Goal: Task Accomplishment & Management: Manage account settings

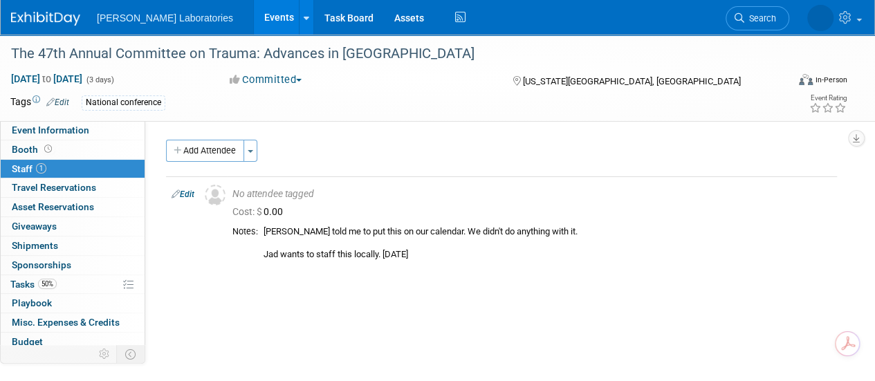
click at [254, 21] on link "Events" at bounding box center [279, 17] width 50 height 35
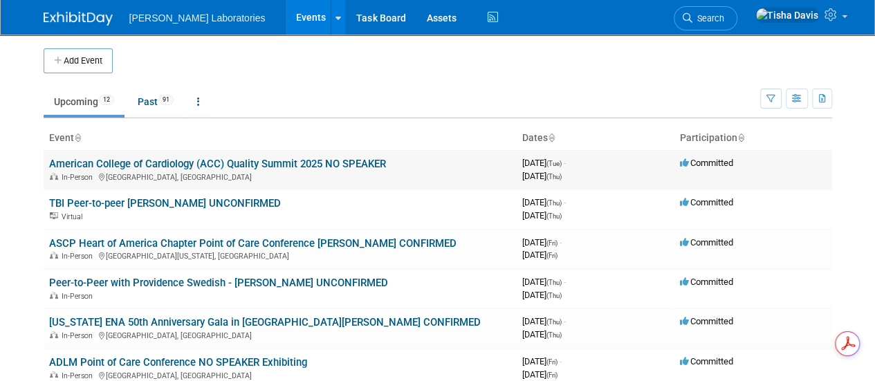
click at [166, 168] on link "American College of Cardiology (ACC) Quality Summit 2025 NO SPEAKER" at bounding box center [217, 164] width 337 height 12
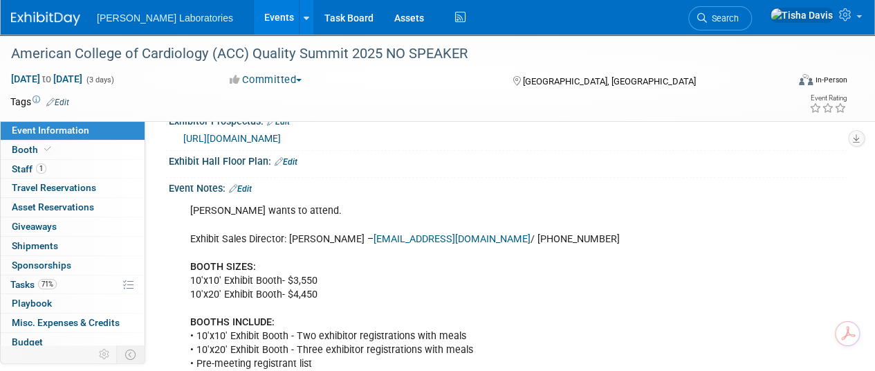
scroll to position [310, 0]
click at [249, 194] on link "Edit" at bounding box center [240, 189] width 23 height 10
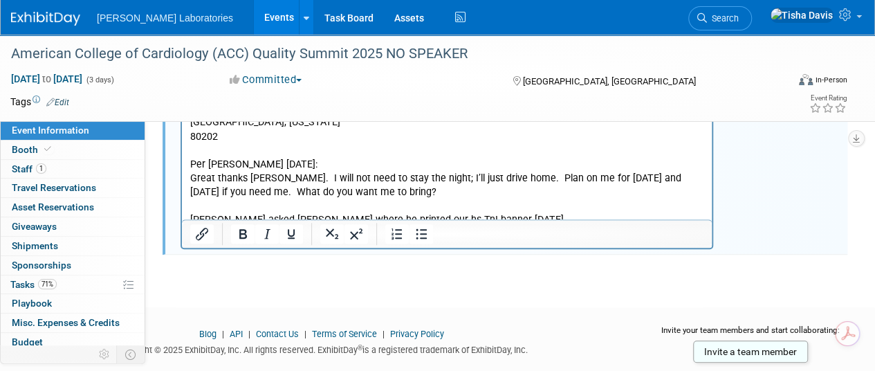
scroll to position [3149, 0]
click at [533, 173] on p "If you can please send them to my attention at: Sheraton Denver Downtown Hotel …" at bounding box center [447, 149] width 514 height 153
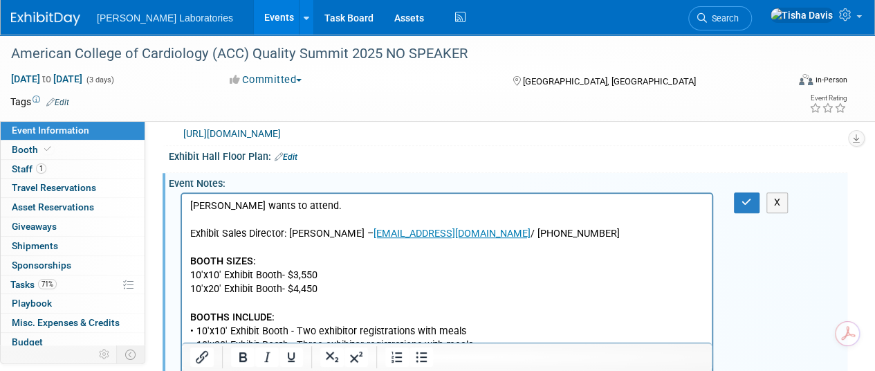
scroll to position [325, 0]
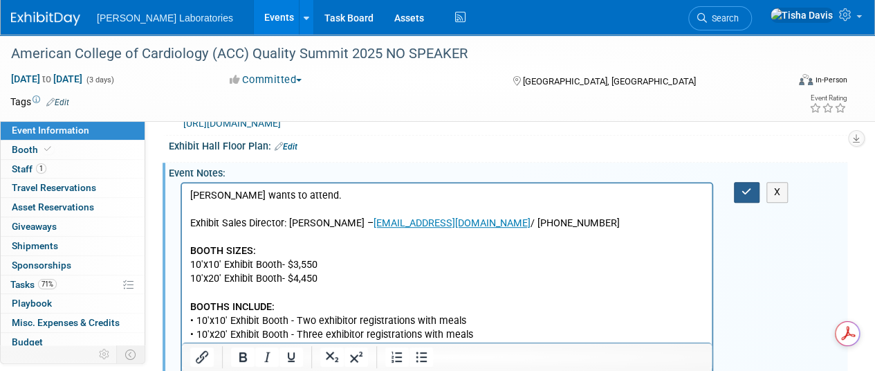
click at [742, 196] on icon "button" at bounding box center [747, 192] width 10 height 10
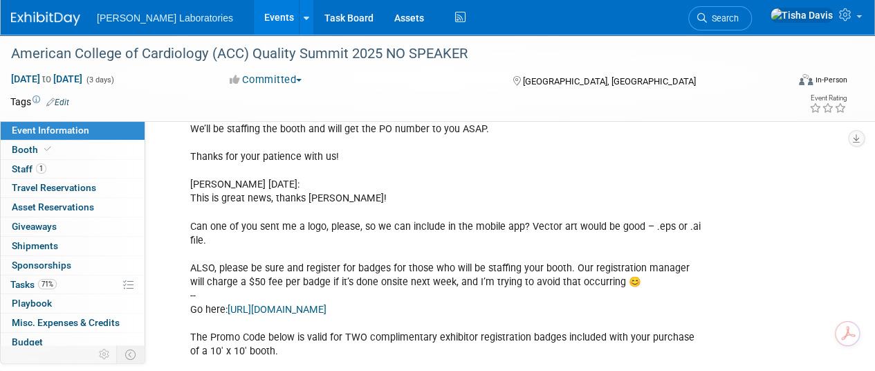
scroll to position [1769, 0]
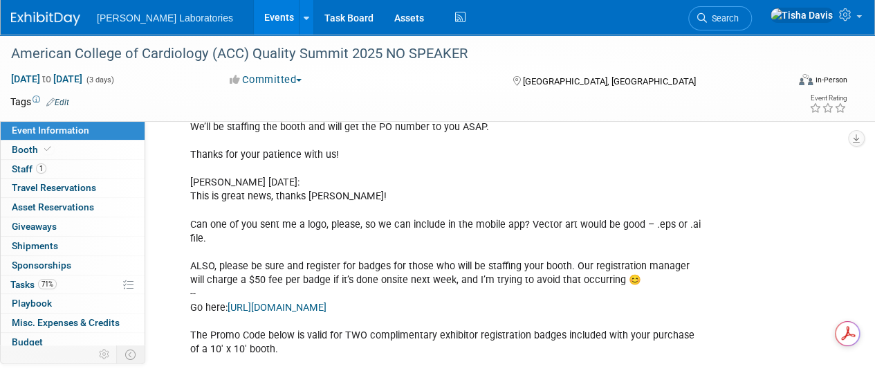
click at [254, 19] on link "Events" at bounding box center [279, 17] width 50 height 35
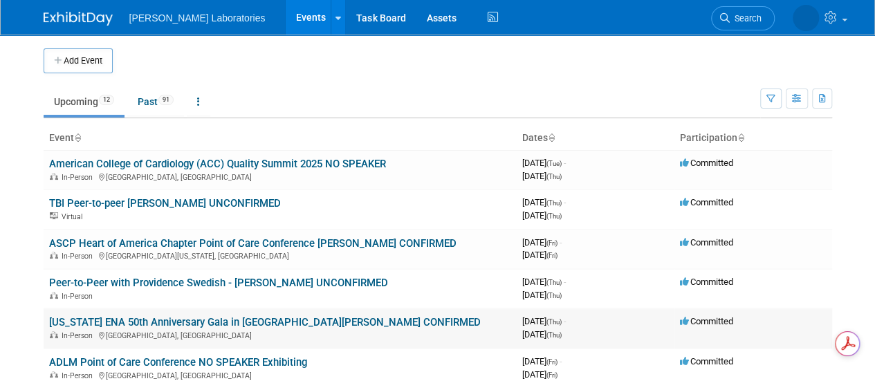
click at [291, 319] on link "[US_STATE] ENA 50th Anniversary Gala in [GEOGRAPHIC_DATA][PERSON_NAME] CONFIRMED" at bounding box center [265, 322] width 432 height 12
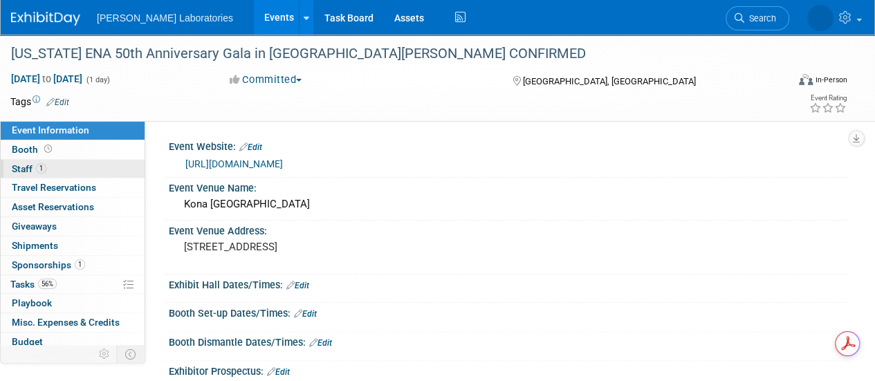
click at [21, 160] on link "1 Staff 1" at bounding box center [73, 169] width 144 height 19
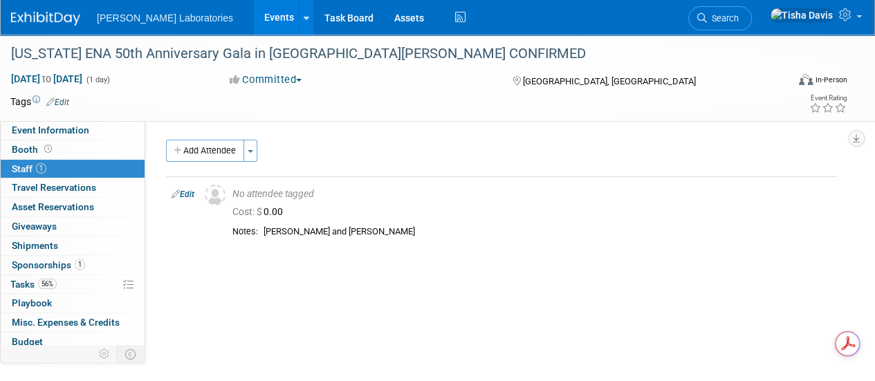
click at [21, 160] on link "1 Staff 1" at bounding box center [73, 169] width 144 height 19
click at [93, 124] on link "Event Information" at bounding box center [73, 130] width 144 height 19
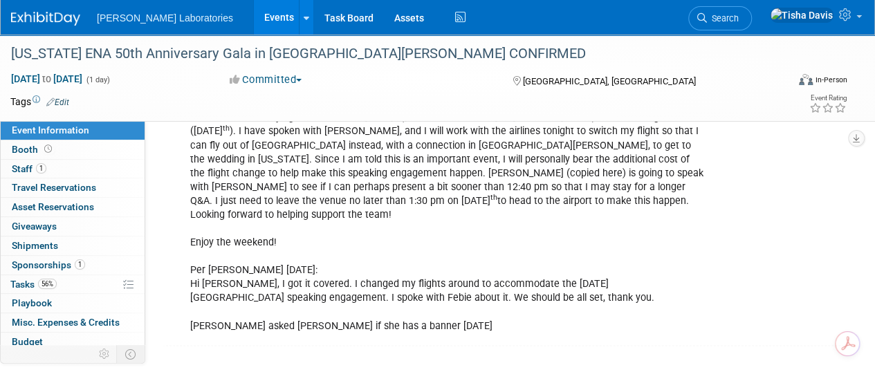
scroll to position [3407, 0]
